Goal: Understand process/instructions: Learn how to perform a task or action

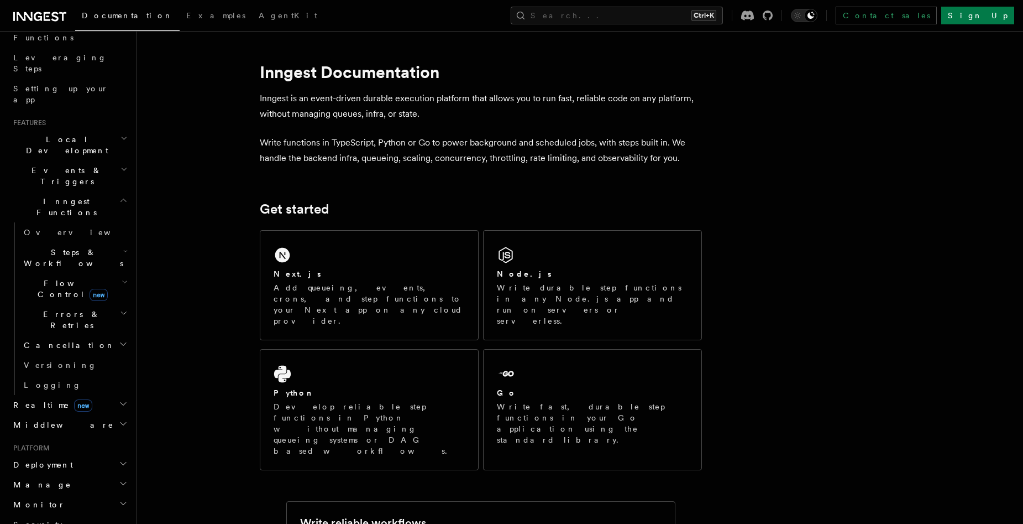
scroll to position [166, 0]
click at [51, 456] on span "Deployment" at bounding box center [41, 461] width 64 height 11
click at [53, 471] on link "Overview" at bounding box center [74, 481] width 111 height 20
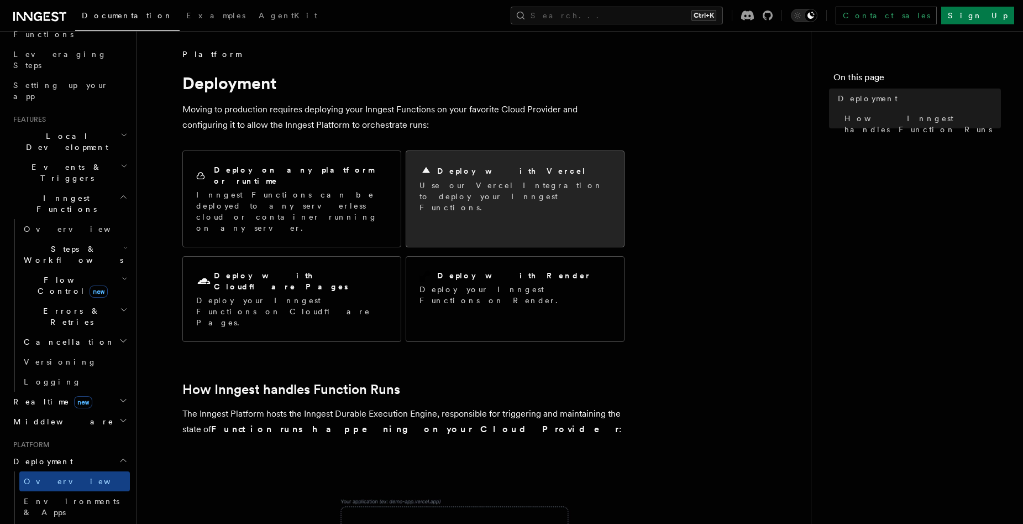
click at [499, 191] on p "Use our Vercel Integration to deploy your Inngest Functions." at bounding box center [515, 196] width 191 height 33
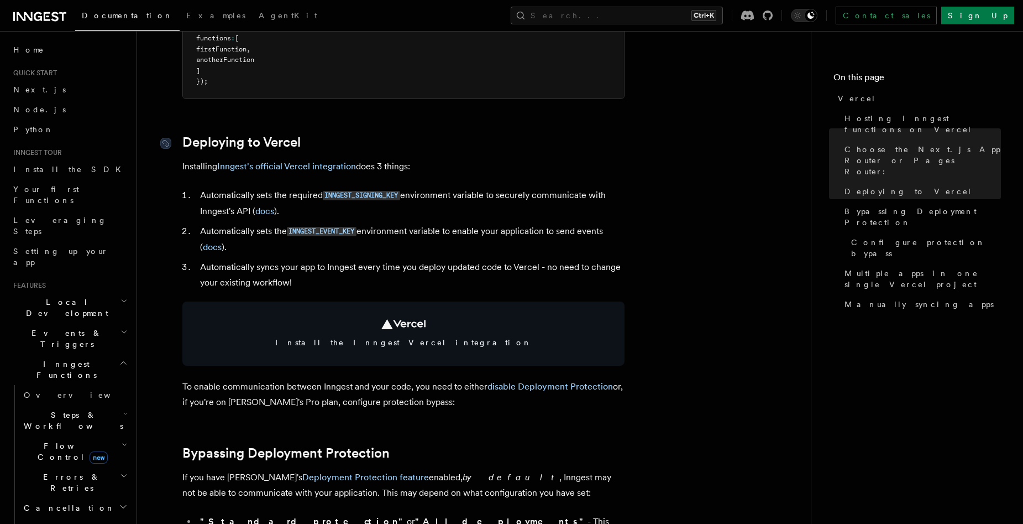
scroll to position [387, 0]
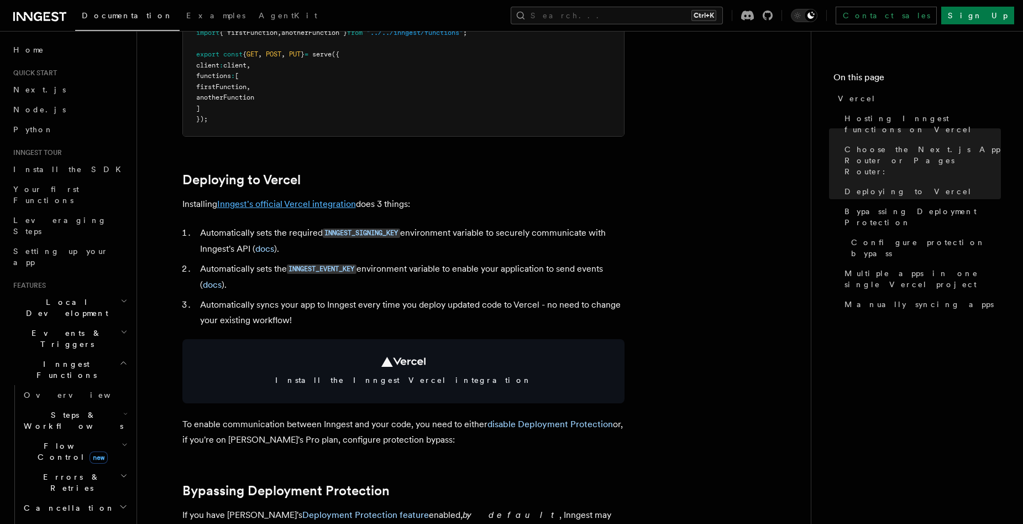
click at [276, 205] on link "Inngest's official Vercel integration" at bounding box center [286, 203] width 139 height 11
